Goal: Task Accomplishment & Management: Complete application form

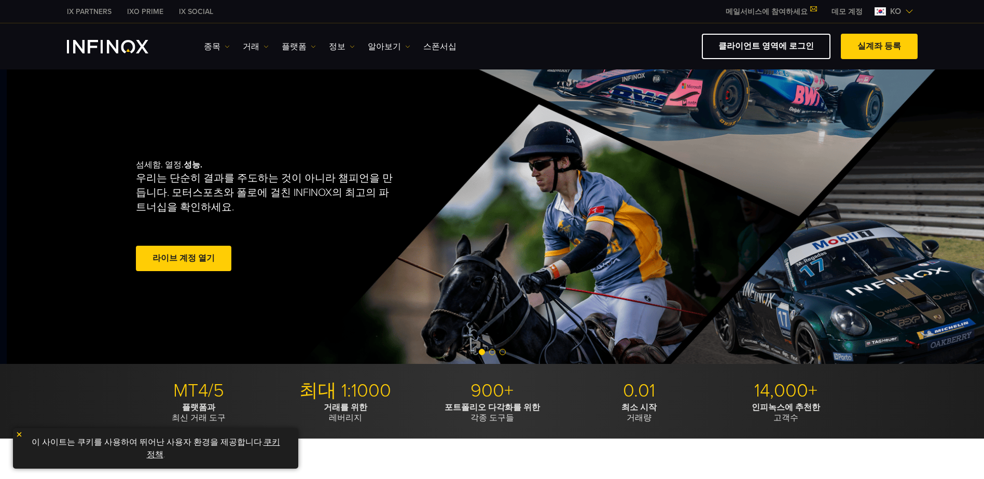
click at [152, 251] on link "라이브 계정 열기" at bounding box center [183, 258] width 95 height 25
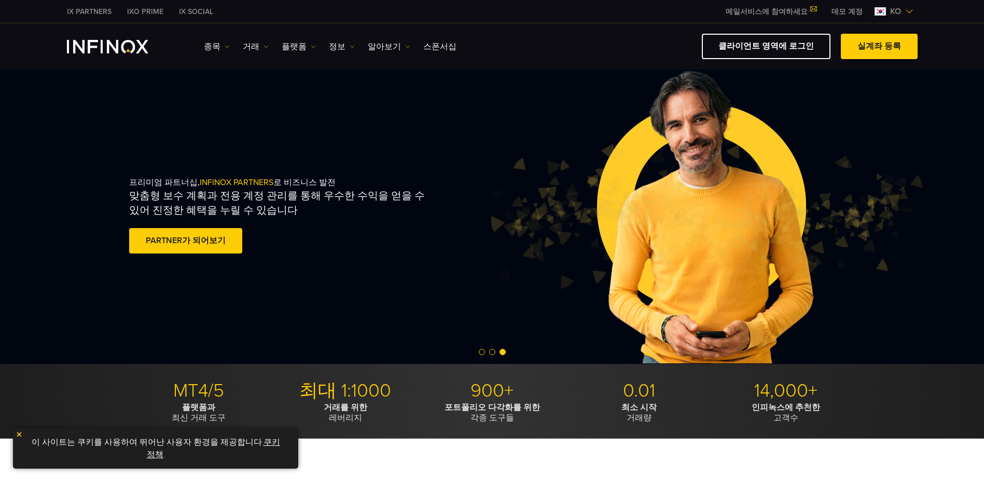
click at [859, 49] on link "실계좌 등록" at bounding box center [879, 46] width 77 height 25
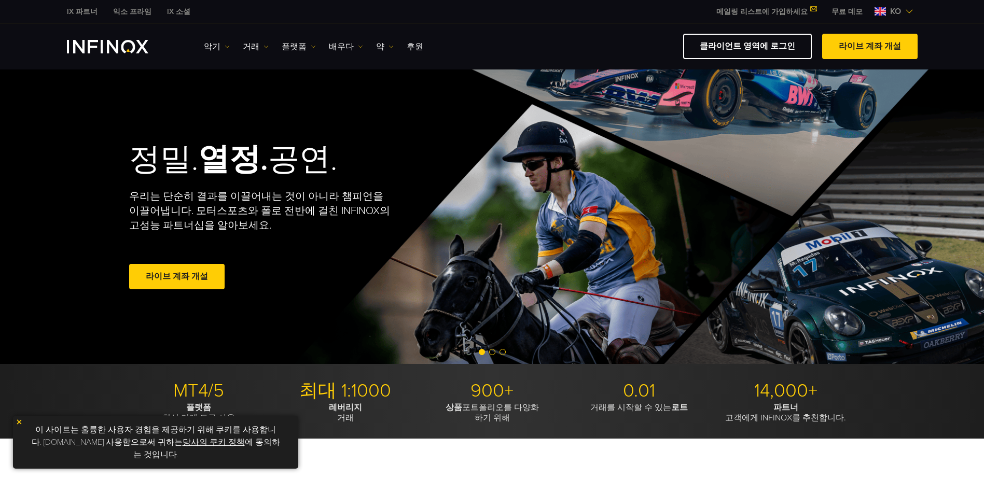
click at [768, 30] on div "IX Social 악기 Instruments Product Information 거래 Account funding" at bounding box center [492, 46] width 984 height 46
click at [763, 40] on link "클라이언트 영역에 로그인" at bounding box center [747, 46] width 129 height 25
